Goal: Task Accomplishment & Management: Manage account settings

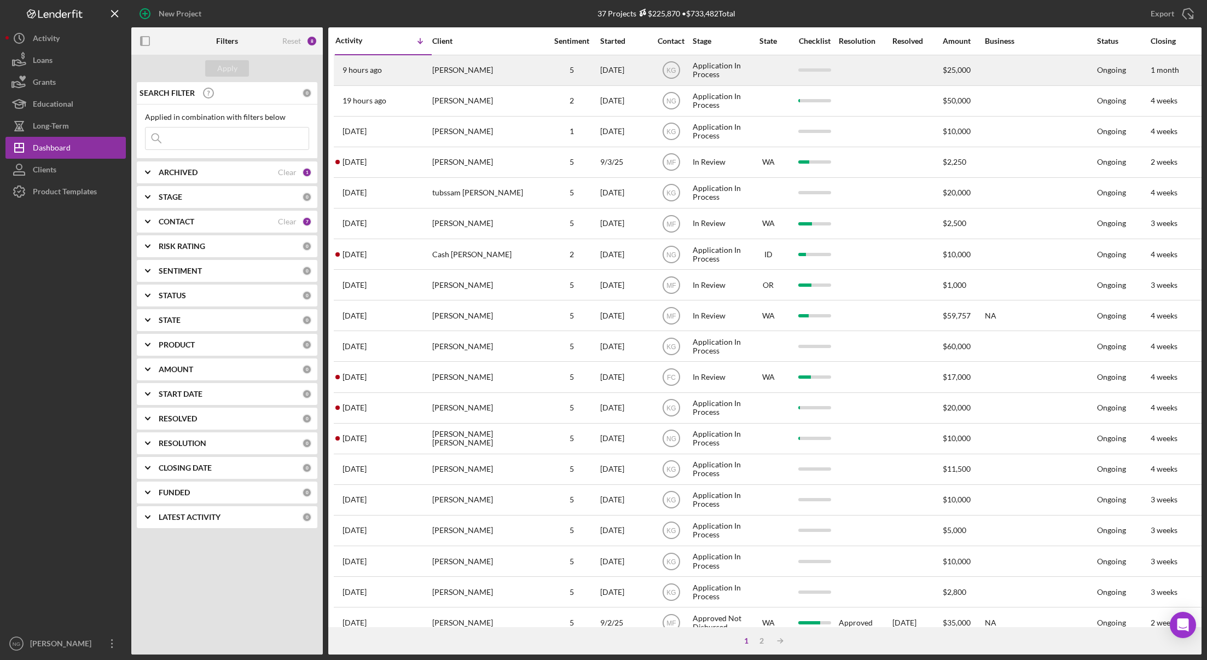
click at [487, 71] on div "[PERSON_NAME]" at bounding box center [486, 70] width 109 height 29
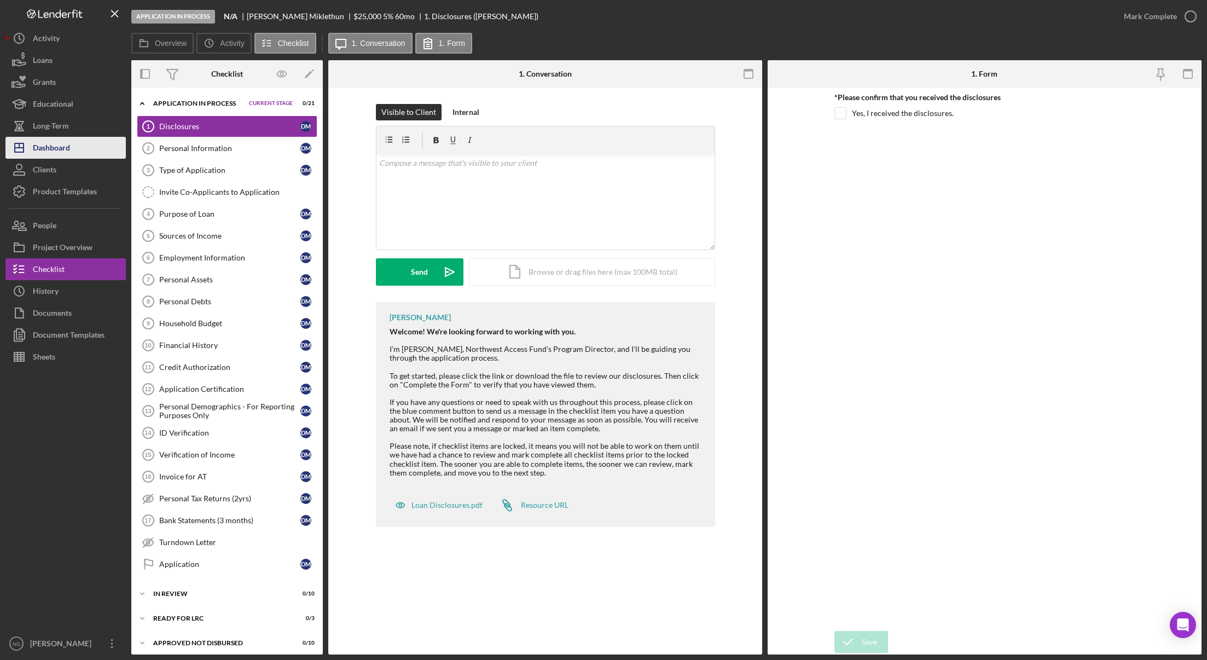
click at [89, 152] on button "Icon/Dashboard Dashboard" at bounding box center [65, 148] width 120 height 22
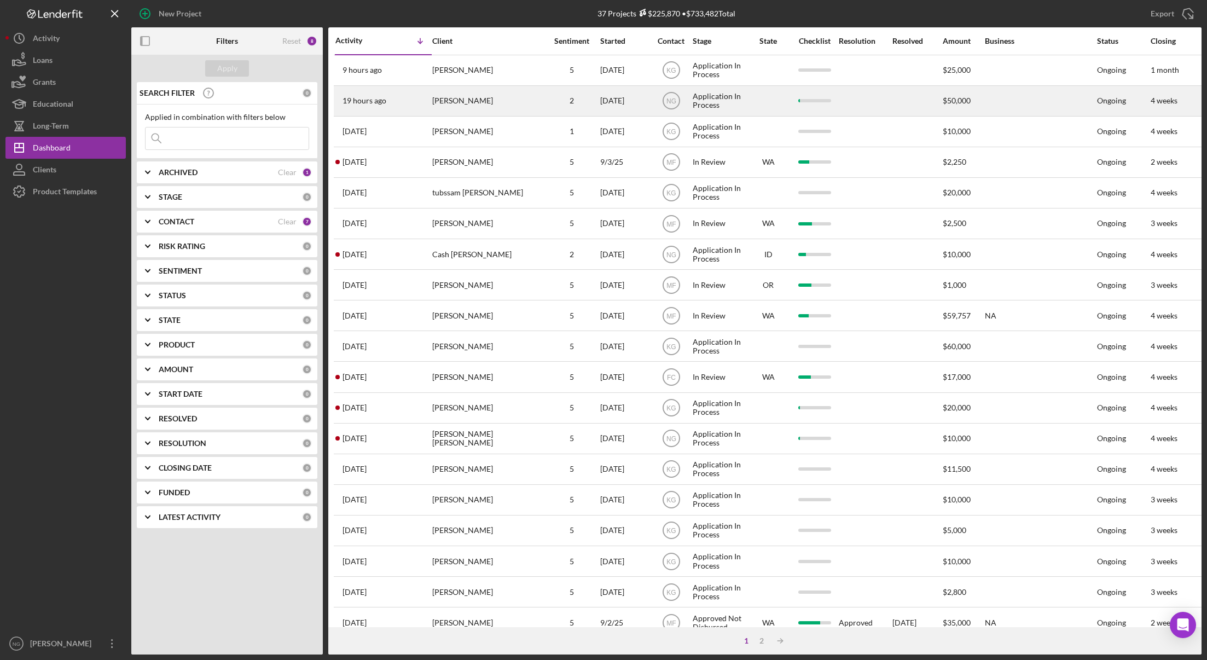
click at [456, 104] on div "[PERSON_NAME]" at bounding box center [486, 100] width 109 height 29
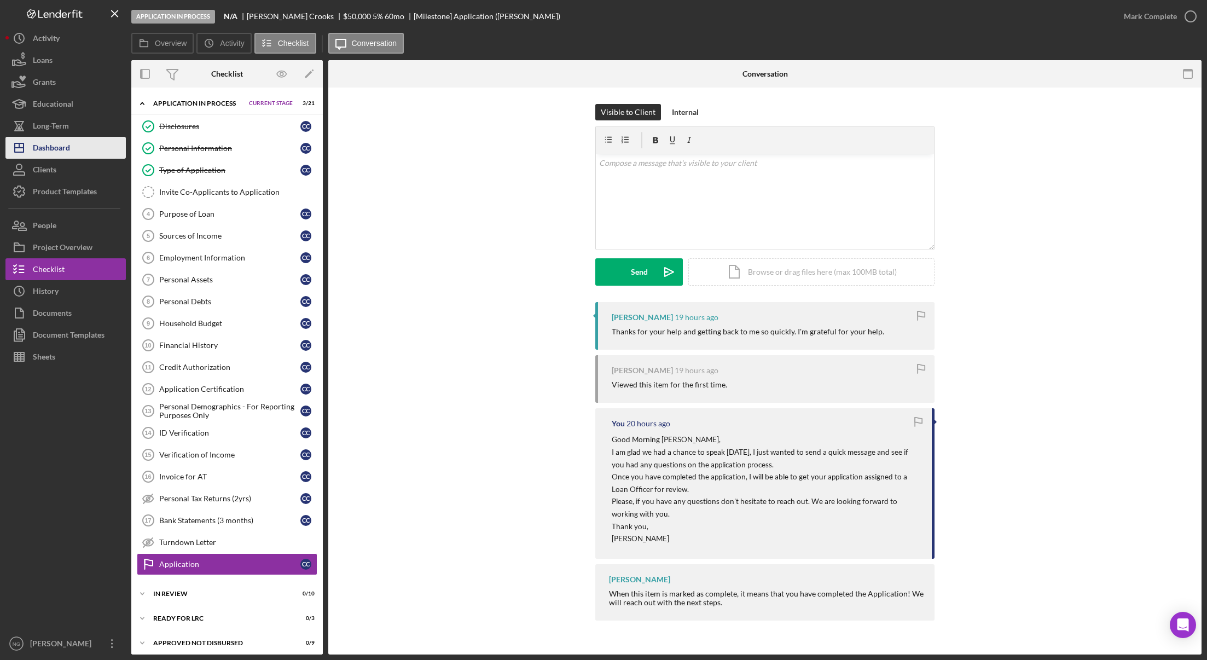
click at [50, 155] on div "Dashboard" at bounding box center [51, 149] width 37 height 25
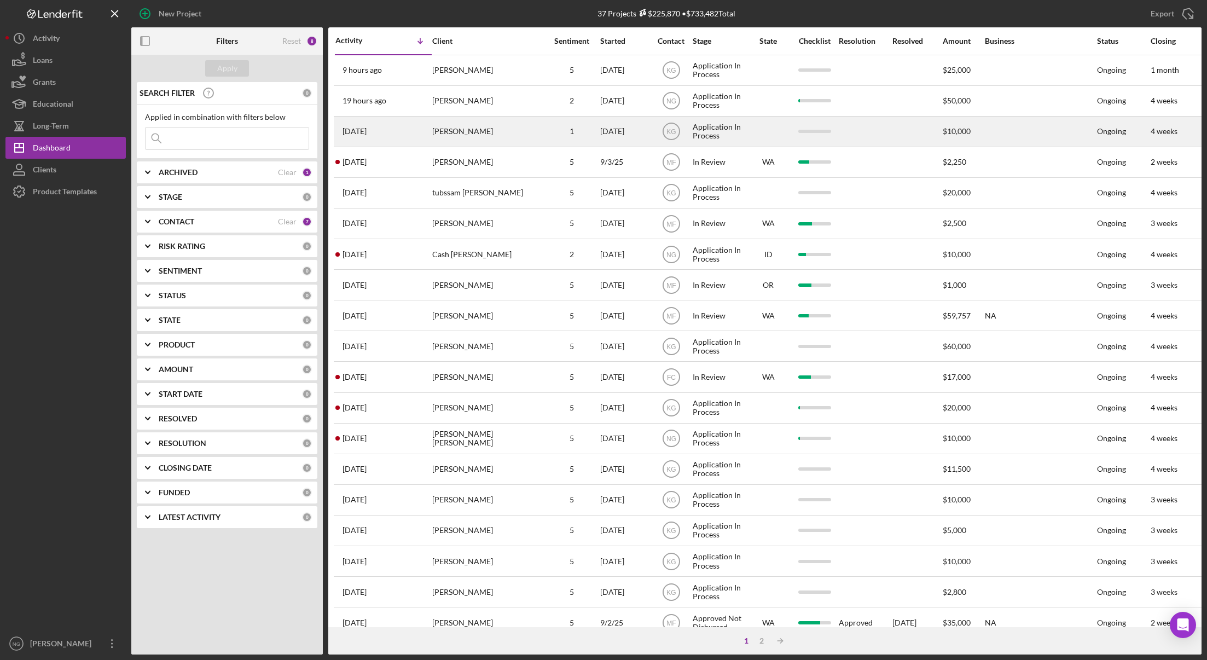
click at [463, 136] on div "[PERSON_NAME]" at bounding box center [486, 131] width 109 height 29
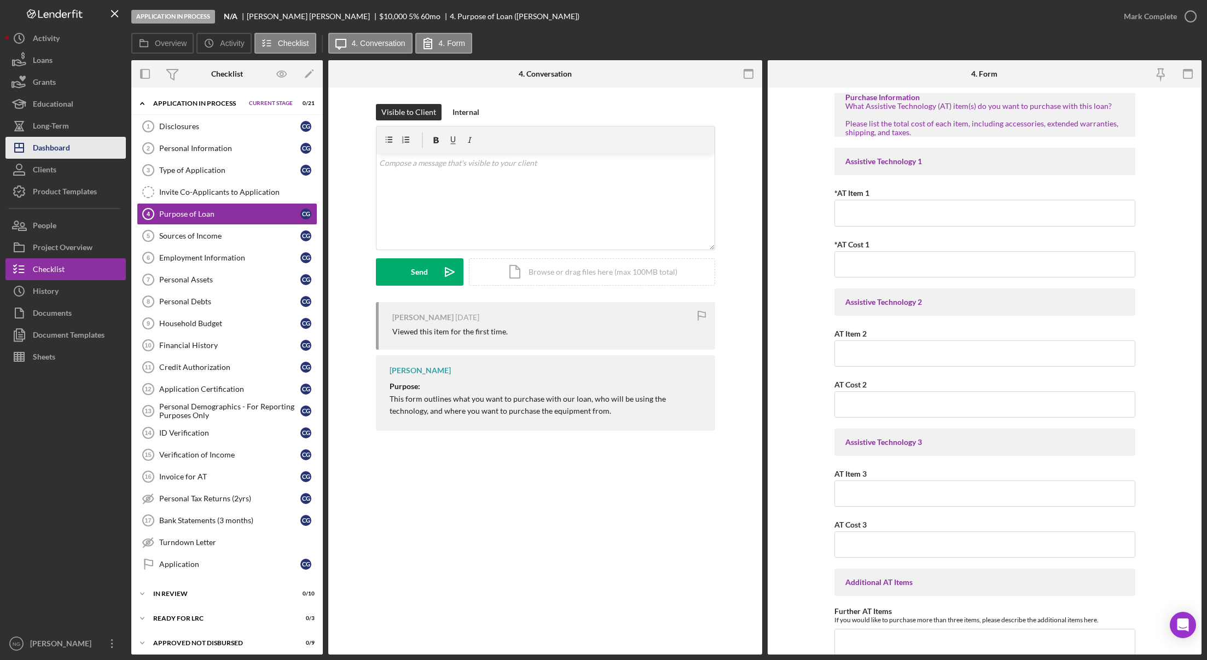
click at [61, 152] on div "Dashboard" at bounding box center [51, 149] width 37 height 25
